Goal: Information Seeking & Learning: Learn about a topic

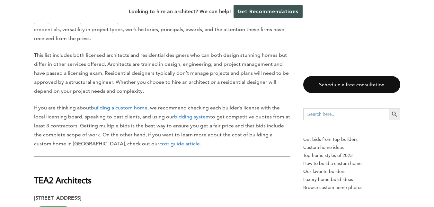
scroll to position [354, 0]
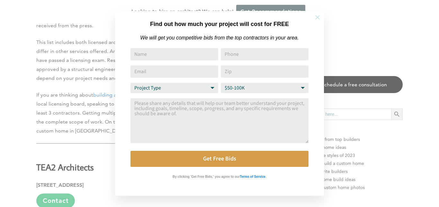
click at [319, 19] on icon at bounding box center [317, 17] width 5 height 5
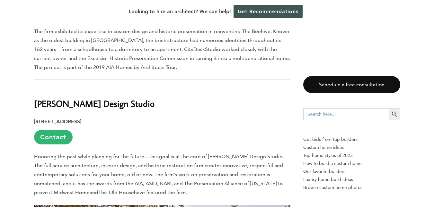
scroll to position [2766, 0]
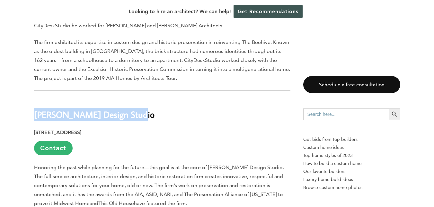
drag, startPoint x: 35, startPoint y: 80, endPoint x: 134, endPoint y: 76, distance: 99.5
click at [134, 99] on h2 "[PERSON_NAME] Design Studio" at bounding box center [162, 110] width 257 height 22
copy strong "[PERSON_NAME] Design Studio"
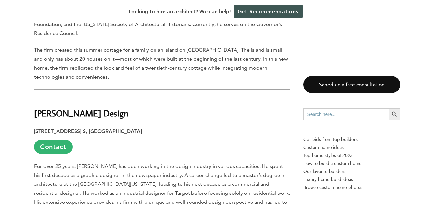
scroll to position [3184, 0]
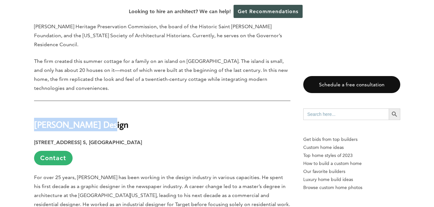
drag, startPoint x: 35, startPoint y: 79, endPoint x: 103, endPoint y: 84, distance: 68.3
click at [103, 119] on strong "[PERSON_NAME] Design" at bounding box center [81, 124] width 95 height 11
copy strong "[PERSON_NAME] Design"
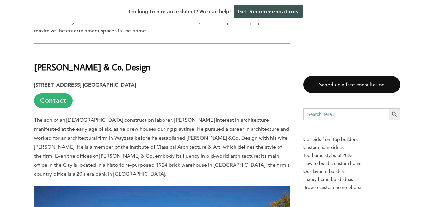
scroll to position [3634, 0]
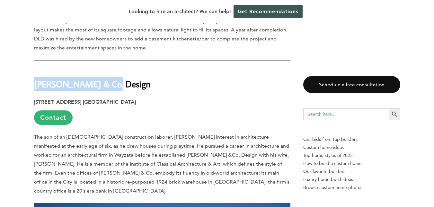
drag, startPoint x: 34, startPoint y: 30, endPoint x: 113, endPoint y: 32, distance: 78.5
click at [113, 68] on h2 "[PERSON_NAME] & Co. Design" at bounding box center [162, 79] width 257 height 22
copy strong "[PERSON_NAME] & Co. Design"
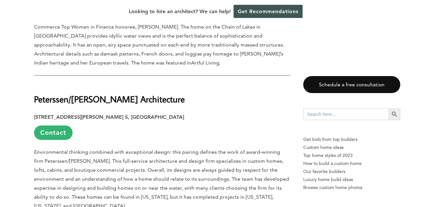
scroll to position [4020, 0]
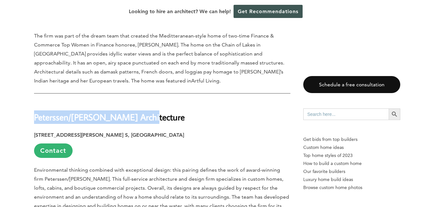
drag, startPoint x: 34, startPoint y: 54, endPoint x: 142, endPoint y: 57, distance: 107.8
click at [142, 102] on h2 "Peterssen/[PERSON_NAME] Architecture" at bounding box center [162, 113] width 257 height 22
copy strong "Peterssen/[PERSON_NAME] Architecture"
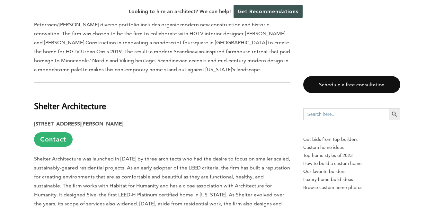
scroll to position [4438, 0]
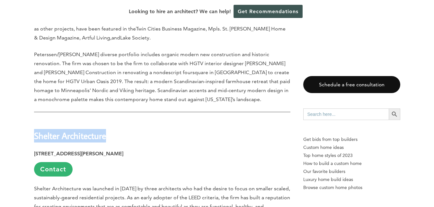
drag, startPoint x: 35, startPoint y: 74, endPoint x: 114, endPoint y: 73, distance: 79.1
click at [114, 120] on h2 "Shelter Architecture" at bounding box center [162, 131] width 257 height 22
copy strong "Shelter Architecture"
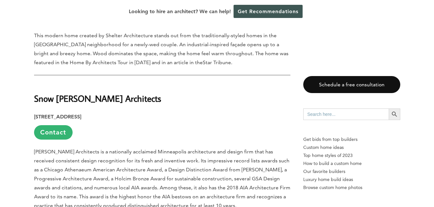
scroll to position [4824, 0]
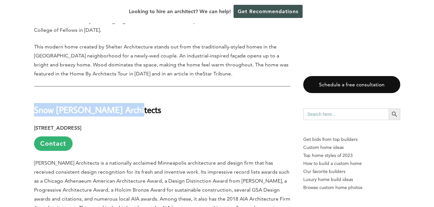
drag, startPoint x: 35, startPoint y: 40, endPoint x: 121, endPoint y: 42, distance: 85.6
click at [121, 104] on strong "Snow [PERSON_NAME] Architects" at bounding box center [97, 109] width 127 height 11
copy strong "Snow [PERSON_NAME] Architects"
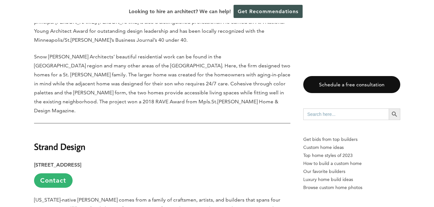
scroll to position [5242, 0]
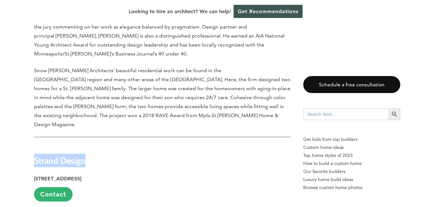
drag, startPoint x: 34, startPoint y: 71, endPoint x: 86, endPoint y: 72, distance: 51.8
click at [86, 145] on h2 "Strand Design" at bounding box center [162, 156] width 257 height 22
copy strong "Strand Design"
